Goal: Find specific page/section: Find specific page/section

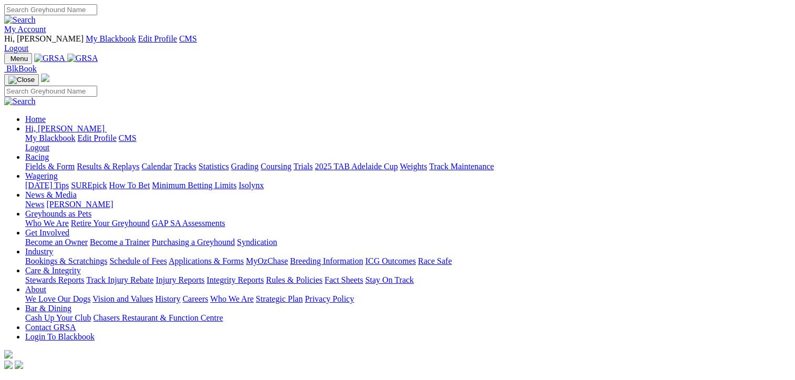
click at [43, 162] on link "Fields & Form" at bounding box center [49, 166] width 49 height 9
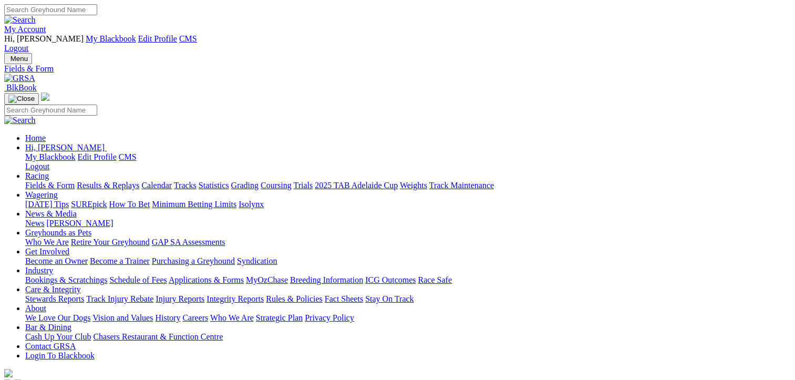
select select "[GEOGRAPHIC_DATA]"
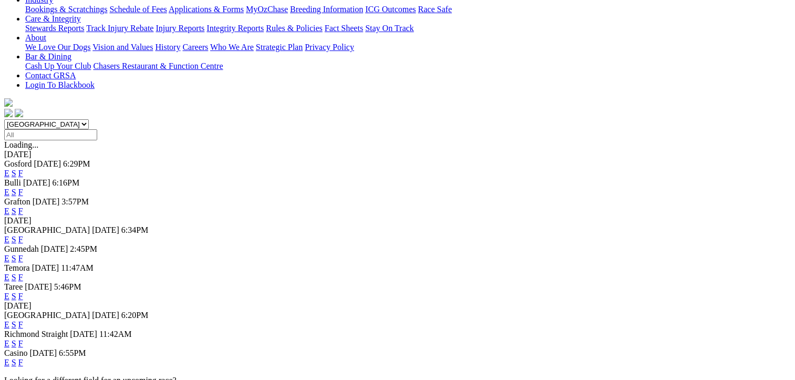
scroll to position [315, 0]
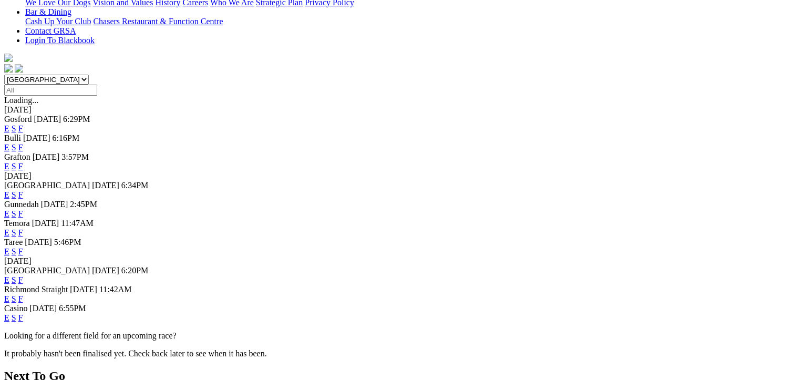
click at [23, 275] on link "F" at bounding box center [20, 279] width 5 height 9
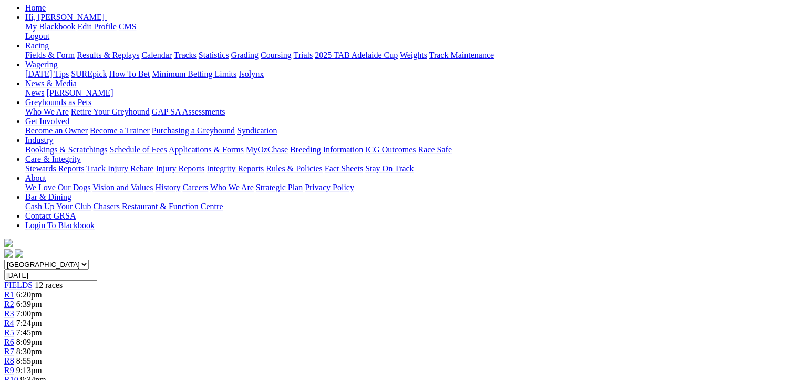
scroll to position [53, 0]
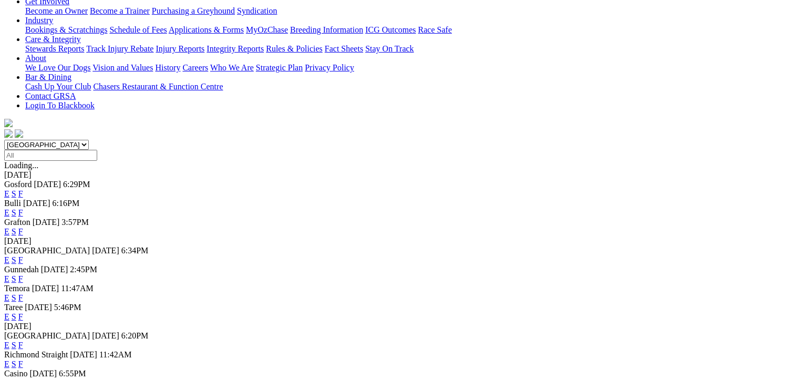
scroll to position [368, 0]
